Goal: Purchase product/service

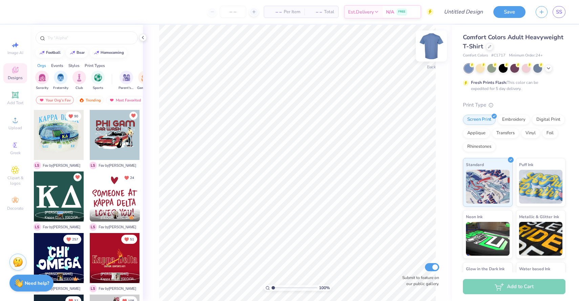
click at [437, 44] on img at bounding box center [431, 45] width 27 height 27
click at [490, 46] on icon at bounding box center [489, 45] width 3 height 3
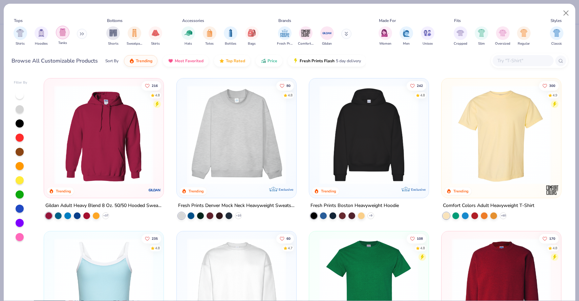
click at [62, 35] on img "filter for Tanks" at bounding box center [62, 32] width 7 height 8
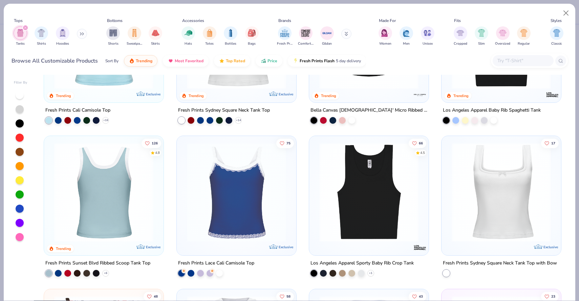
scroll to position [96, 0]
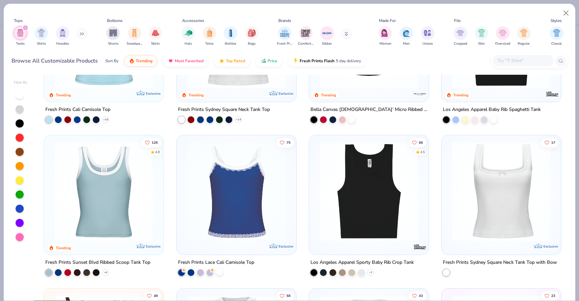
click at [217, 271] on div at bounding box center [219, 272] width 7 height 7
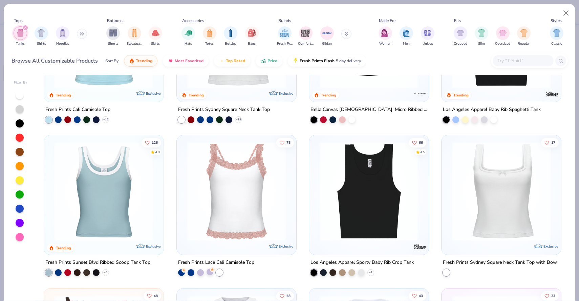
click at [208, 274] on div at bounding box center [209, 272] width 7 height 7
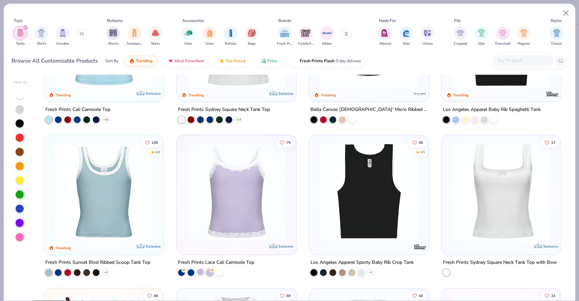
click at [199, 274] on div at bounding box center [200, 272] width 7 height 7
click at [190, 274] on div at bounding box center [191, 272] width 7 height 7
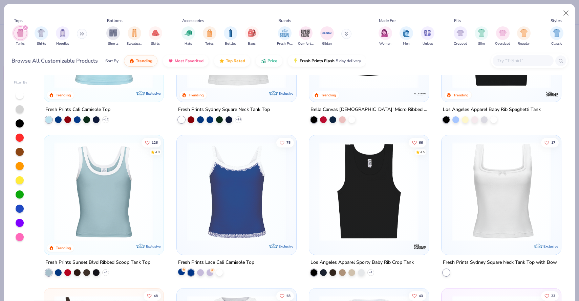
click at [183, 274] on div at bounding box center [181, 272] width 7 height 7
click at [207, 271] on div at bounding box center [209, 272] width 7 height 7
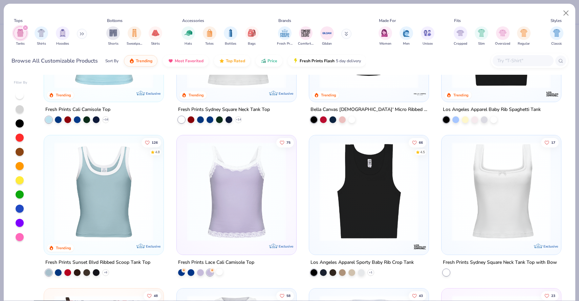
click at [218, 272] on div at bounding box center [219, 272] width 7 height 7
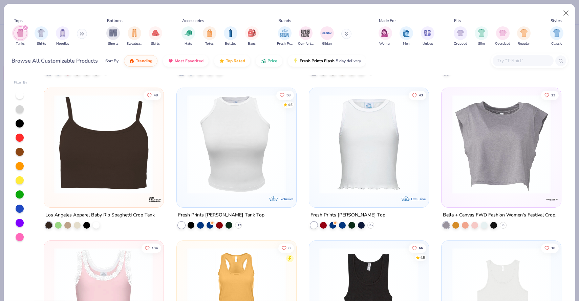
scroll to position [402, 0]
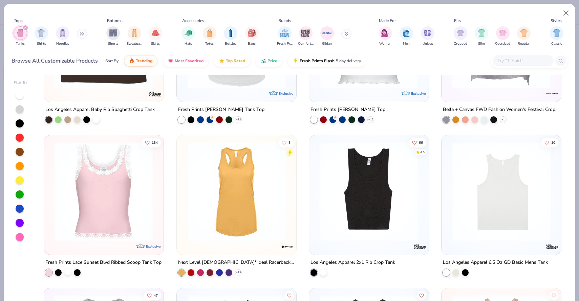
click at [66, 273] on div at bounding box center [67, 272] width 7 height 7
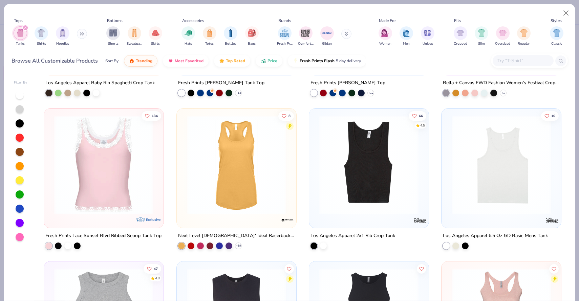
scroll to position [418, 0]
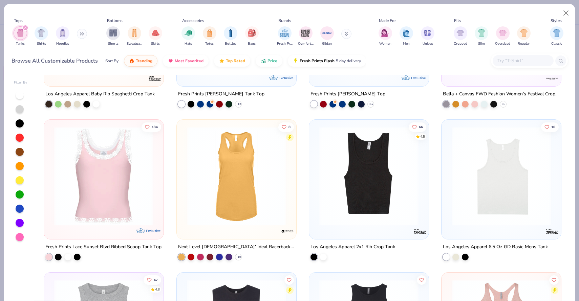
click at [124, 205] on img at bounding box center [104, 176] width 106 height 99
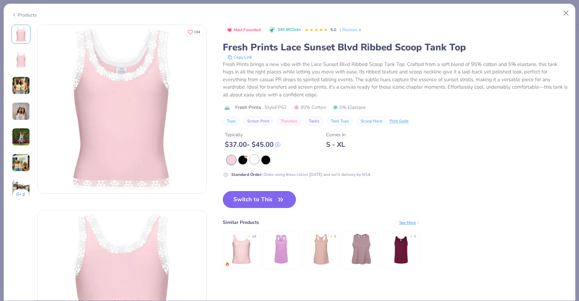
click at [250, 159] on div at bounding box center [254, 159] width 9 height 9
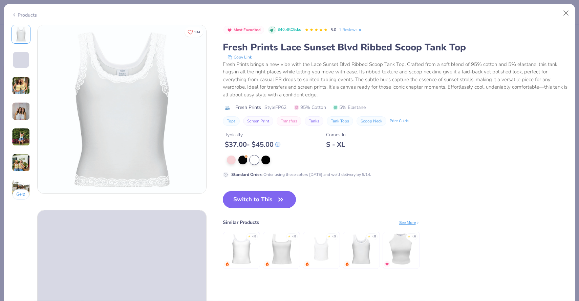
click at [255, 199] on button "Switch to This" at bounding box center [259, 199] width 73 height 17
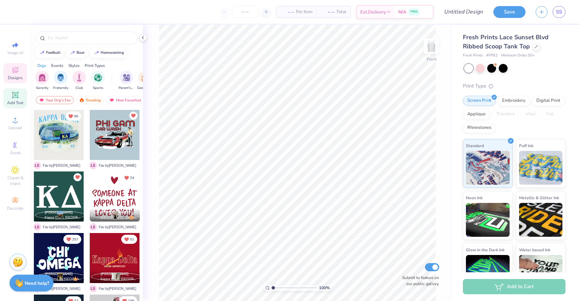
click at [14, 93] on icon at bounding box center [15, 94] width 5 height 5
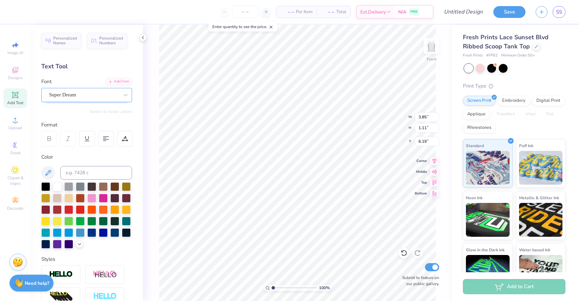
type textarea "Kappa Delta"
click at [110, 92] on div "Super Dream" at bounding box center [83, 95] width 71 height 10
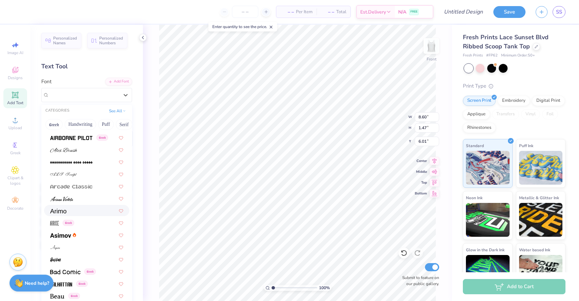
scroll to position [157, 0]
click at [96, 154] on div at bounding box center [86, 149] width 85 height 11
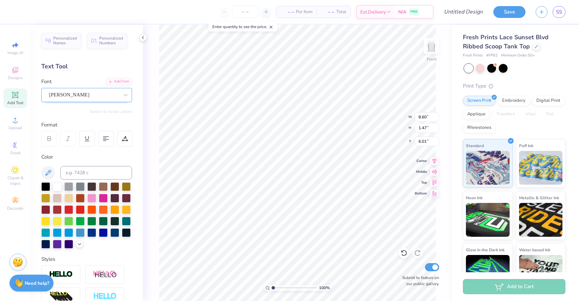
click at [105, 97] on div "[PERSON_NAME]" at bounding box center [83, 95] width 71 height 10
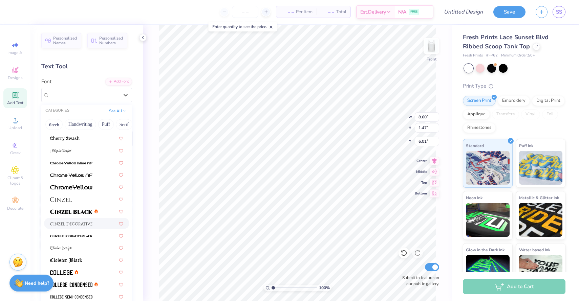
scroll to position [753, 0]
click at [101, 156] on div at bounding box center [86, 150] width 85 height 11
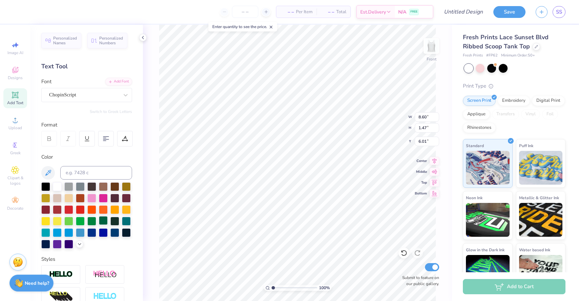
click at [102, 220] on div at bounding box center [103, 220] width 9 height 9
type input "2.89"
type input "6.88"
type input "1.58"
type input "3.50"
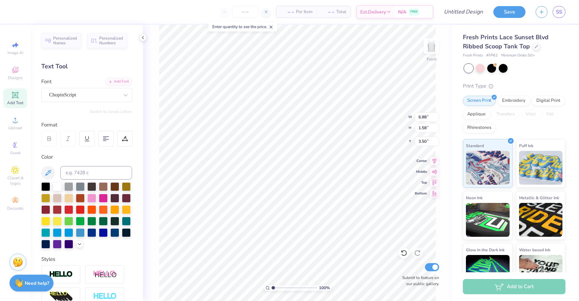
type input "3.20"
click at [434, 267] on input "Submit to feature on our public gallery." at bounding box center [432, 267] width 14 height 8
checkbox input "false"
